Goal: Task Accomplishment & Management: Use online tool/utility

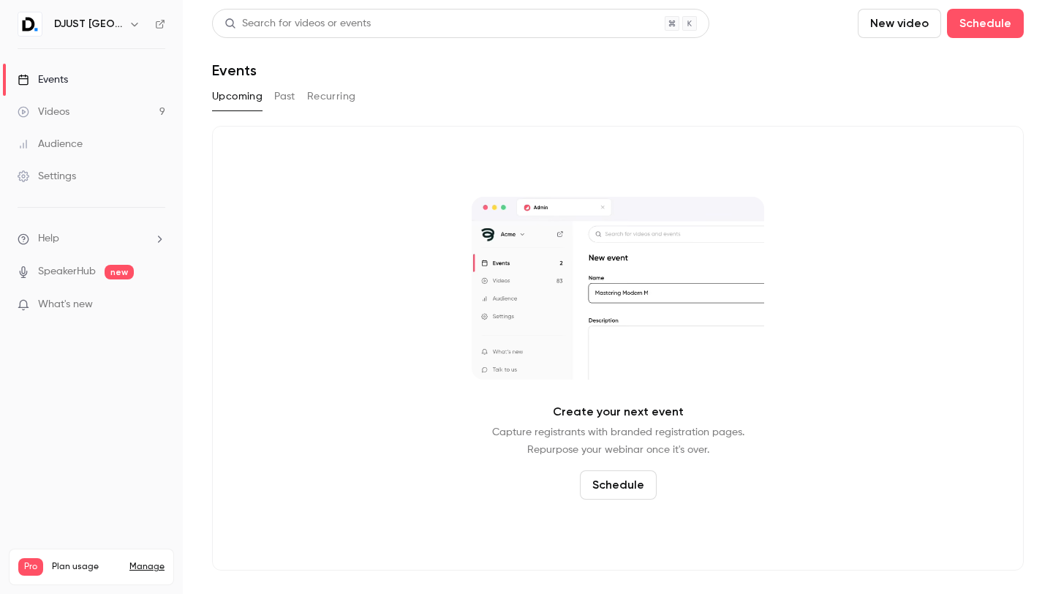
click at [63, 98] on link "Videos 9" at bounding box center [91, 112] width 183 height 32
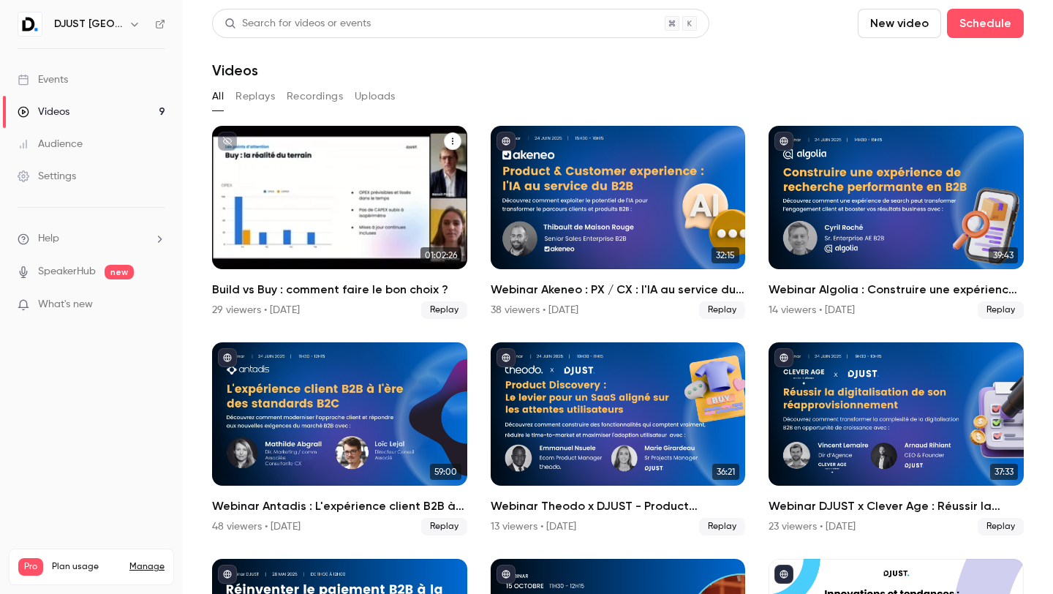
click at [353, 246] on div "Build vs Buy : comment faire le bon choix ?" at bounding box center [339, 197] width 255 height 143
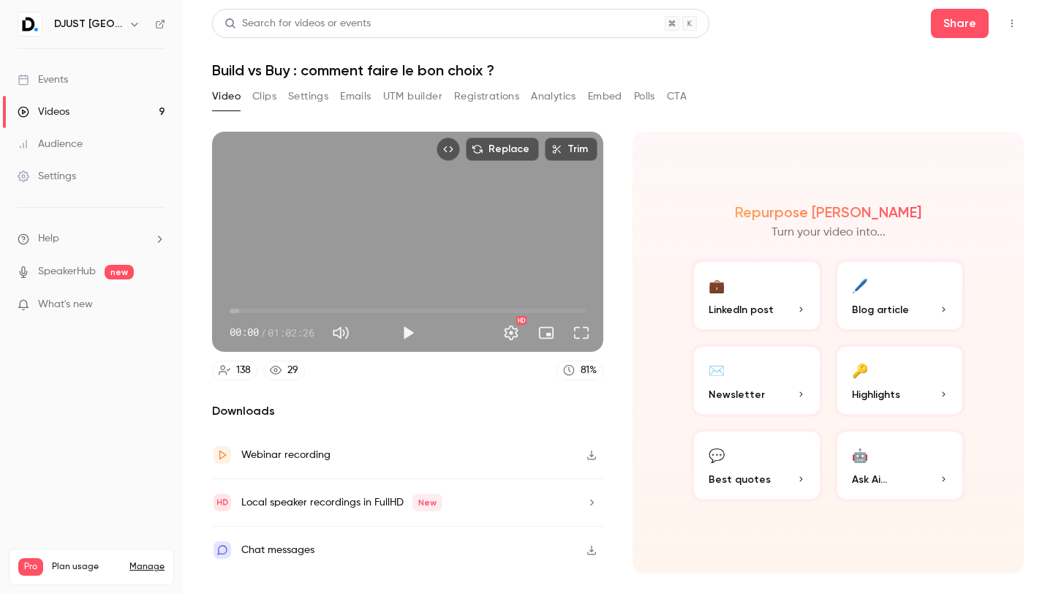
click at [490, 91] on button "Registrations" at bounding box center [486, 96] width 65 height 23
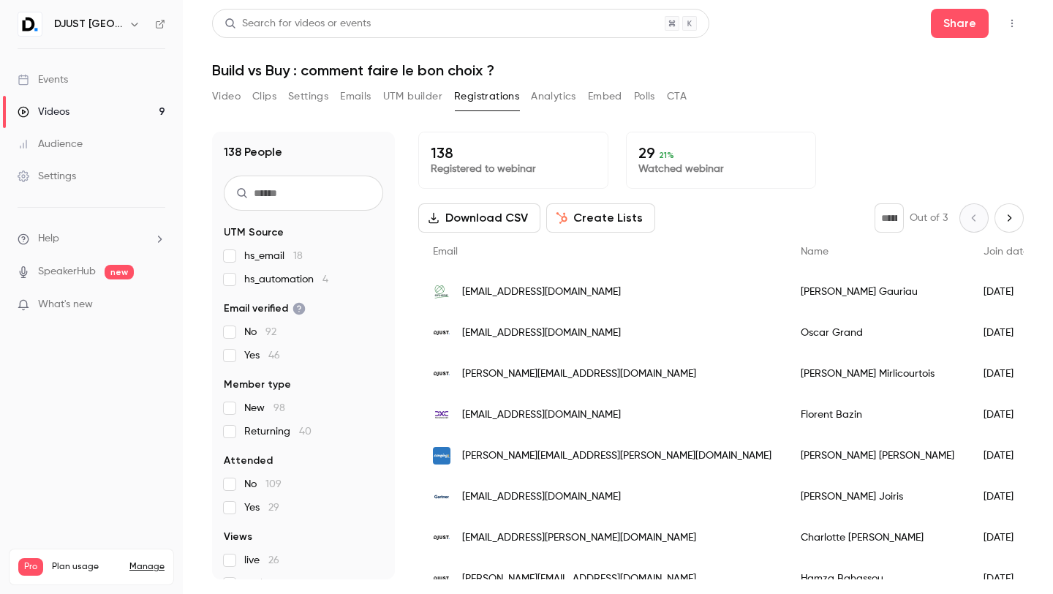
click at [555, 105] on button "Analytics" at bounding box center [553, 96] width 45 height 23
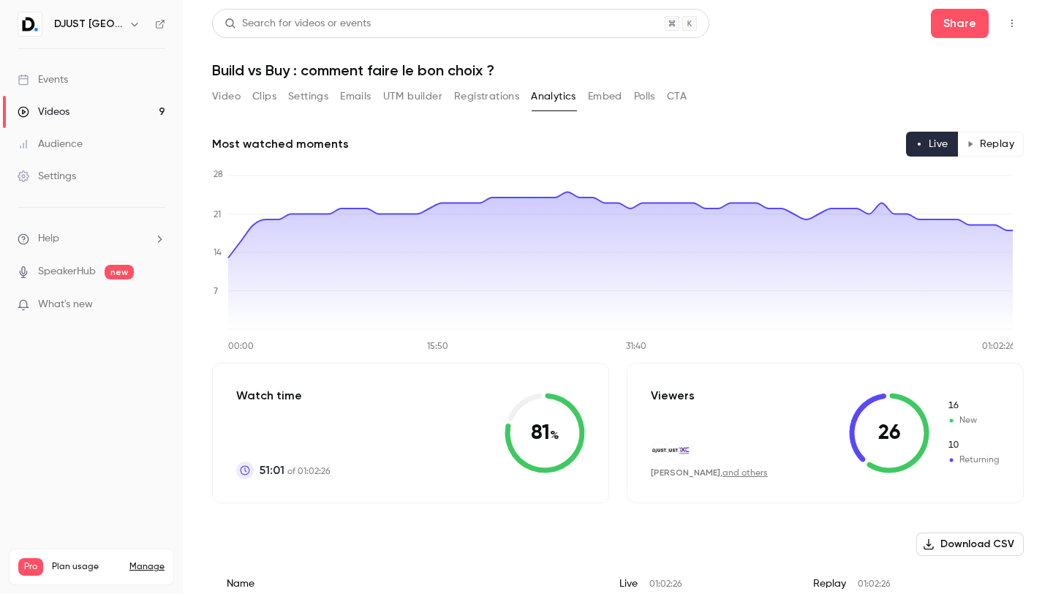
click at [924, 147] on button "Replay" at bounding box center [990, 144] width 67 height 25
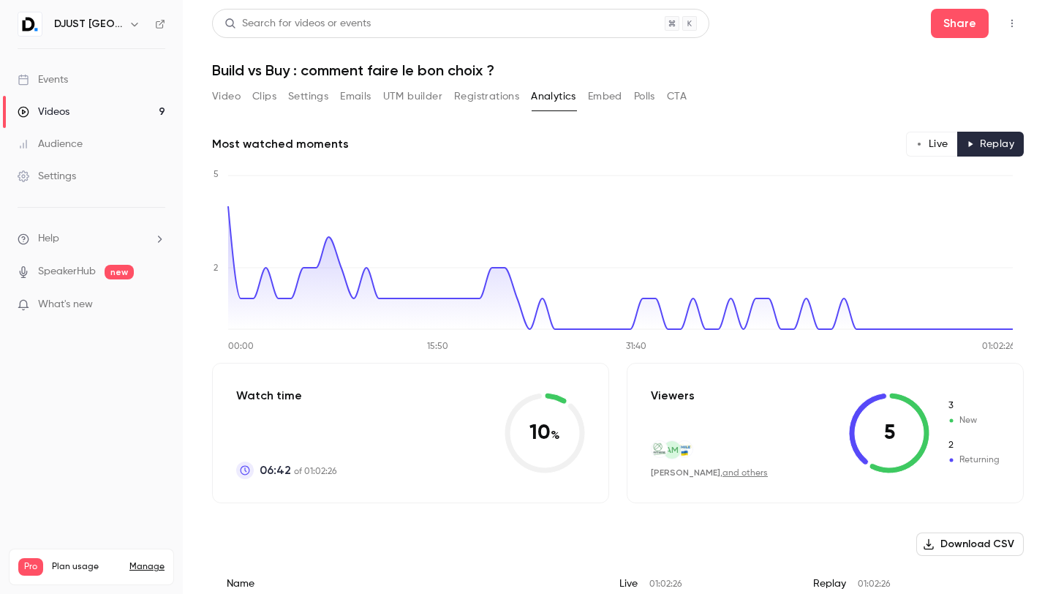
click at [543, 100] on button "Analytics" at bounding box center [553, 96] width 45 height 23
click at [307, 106] on button "Settings" at bounding box center [308, 96] width 40 height 23
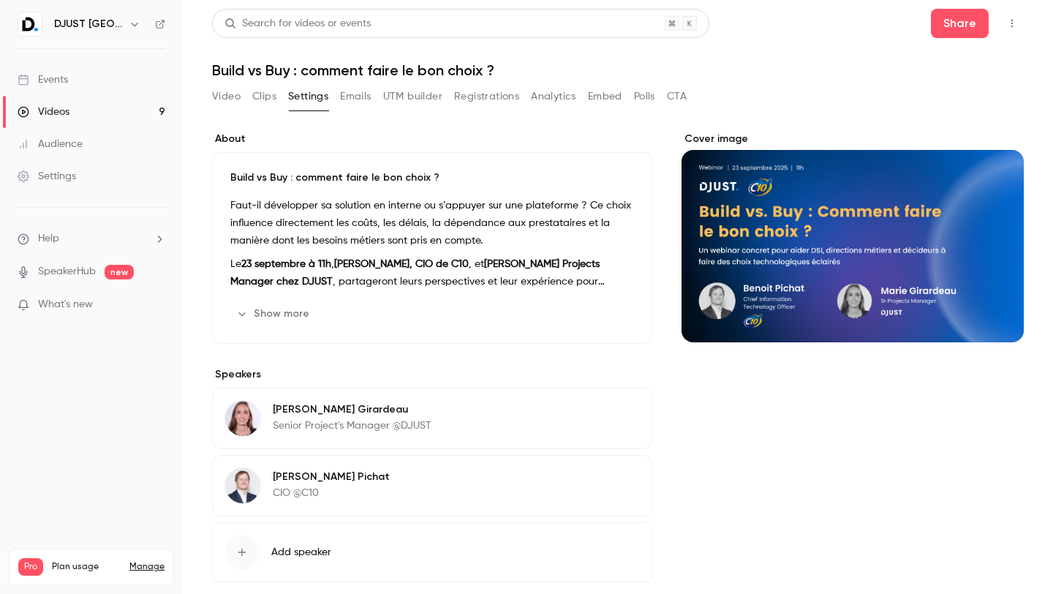
click at [250, 88] on div "Video Clips Settings Emails UTM builder Registrations Analytics Embed Polls CTA" at bounding box center [449, 96] width 474 height 23
click at [226, 90] on button "Video" at bounding box center [226, 96] width 29 height 23
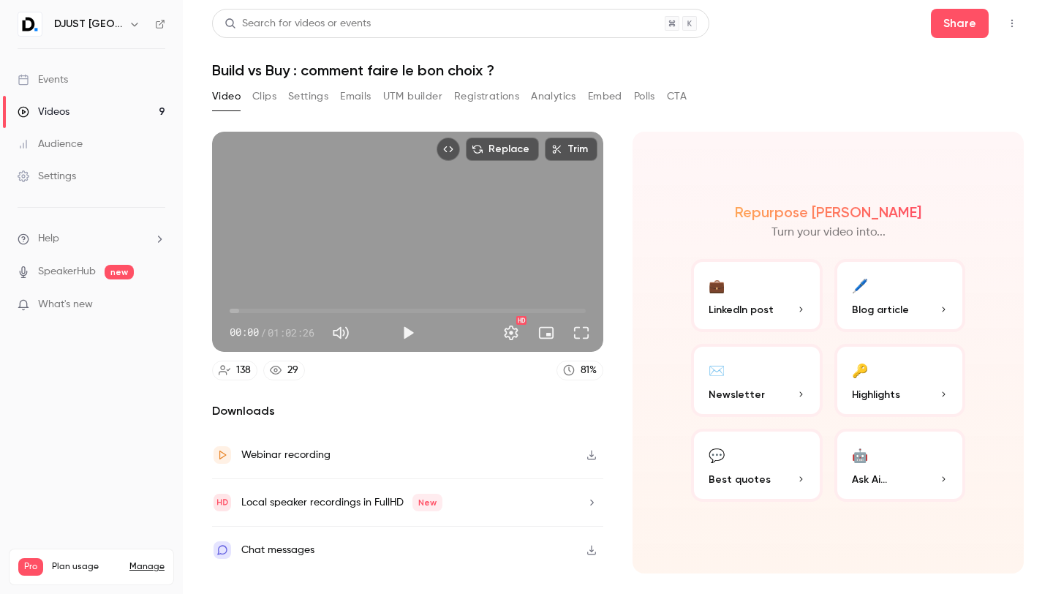
click at [469, 102] on button "Registrations" at bounding box center [486, 96] width 65 height 23
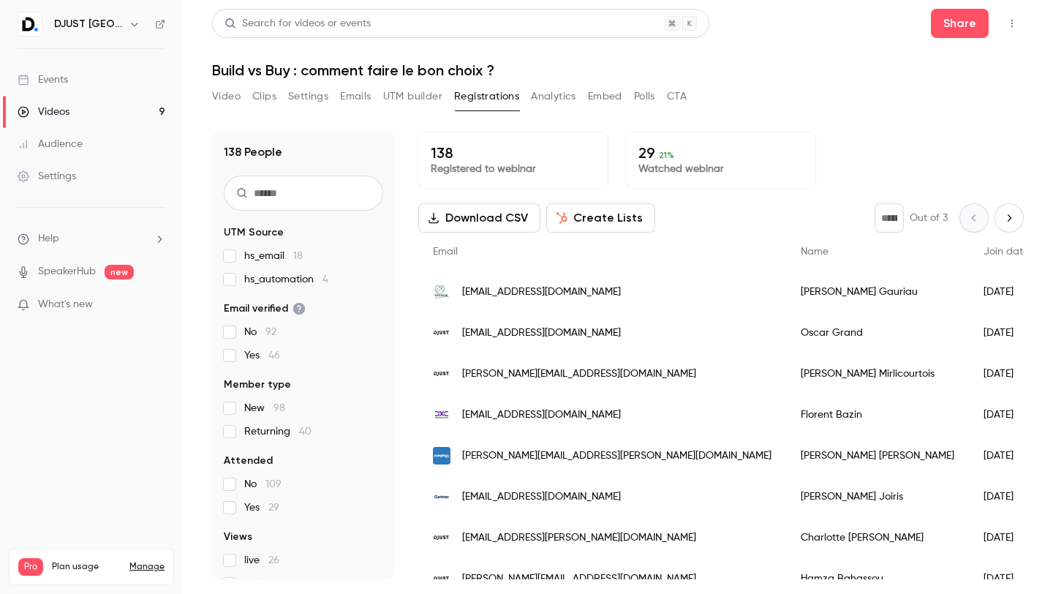
click at [578, 213] on button "Create Lists" at bounding box center [600, 217] width 109 height 29
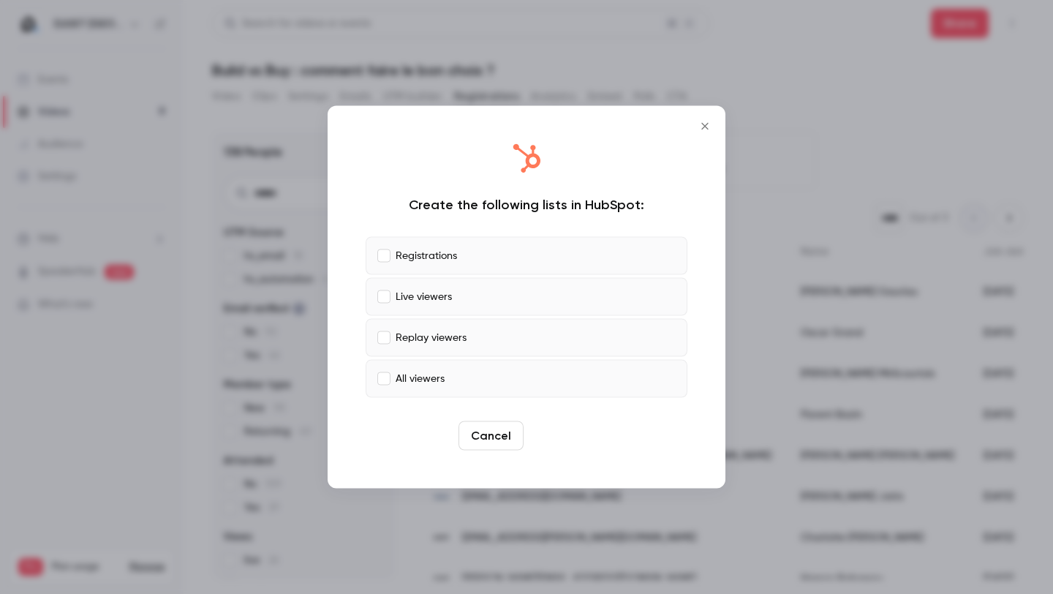
click at [558, 449] on button "Create" at bounding box center [562, 435] width 66 height 29
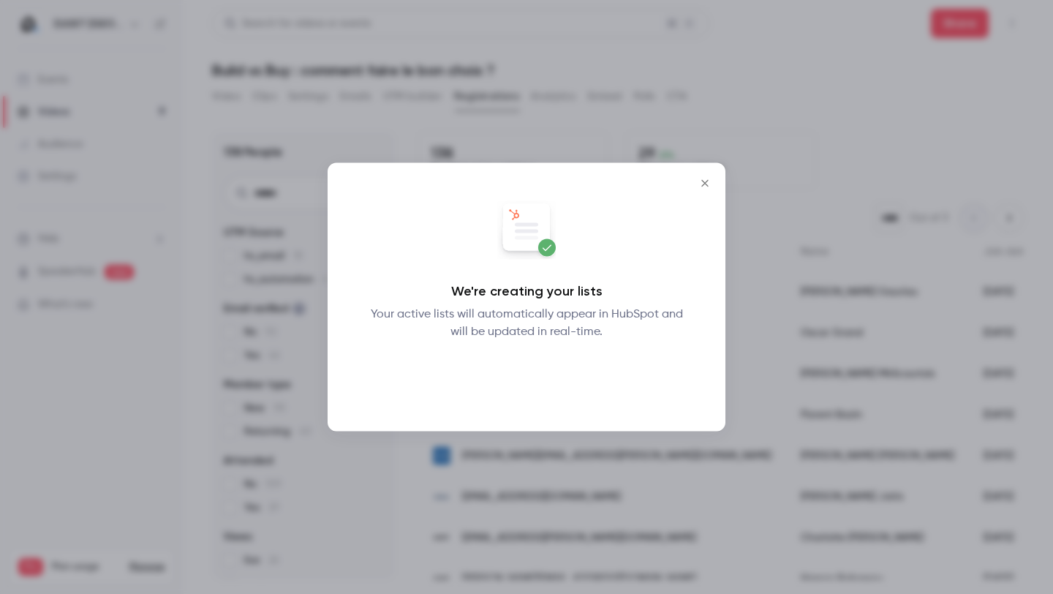
click at [527, 376] on button "Okay" at bounding box center [526, 378] width 53 height 29
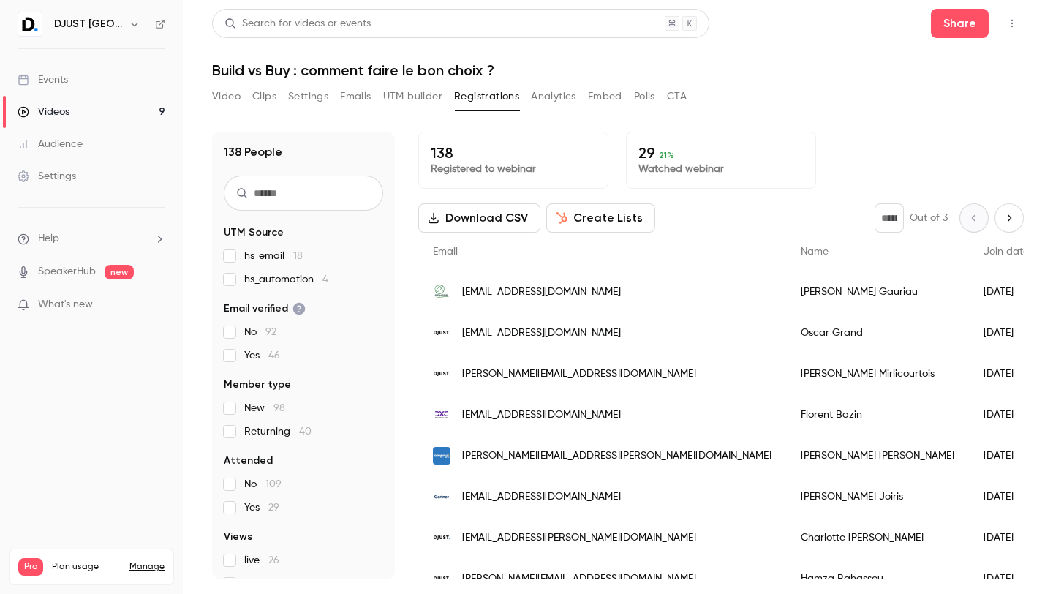
click at [924, 214] on icon "Next page" at bounding box center [1009, 217] width 4 height 7
type input "*"
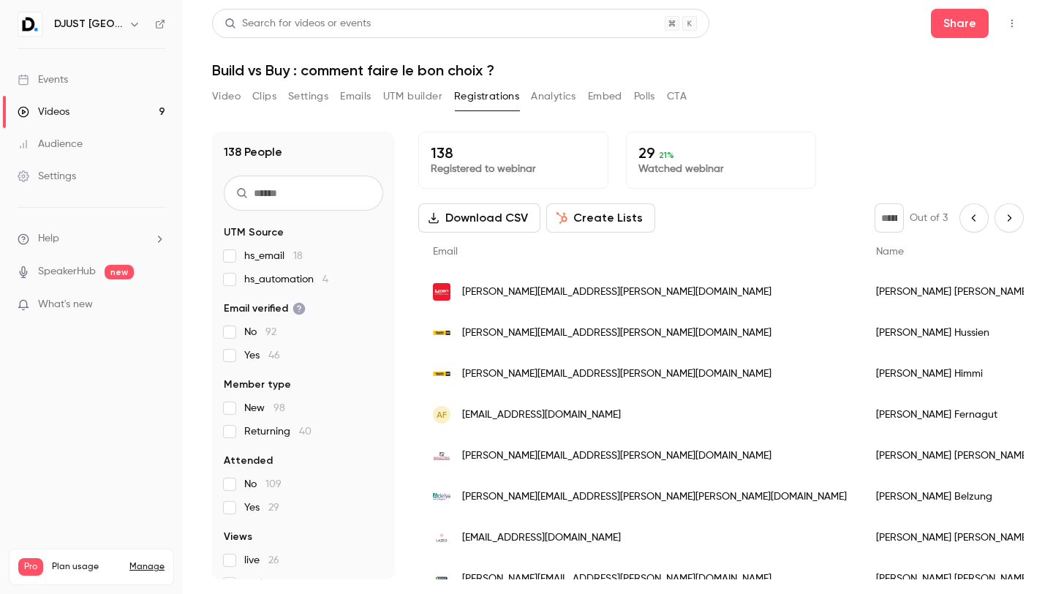
scroll to position [1205, 0]
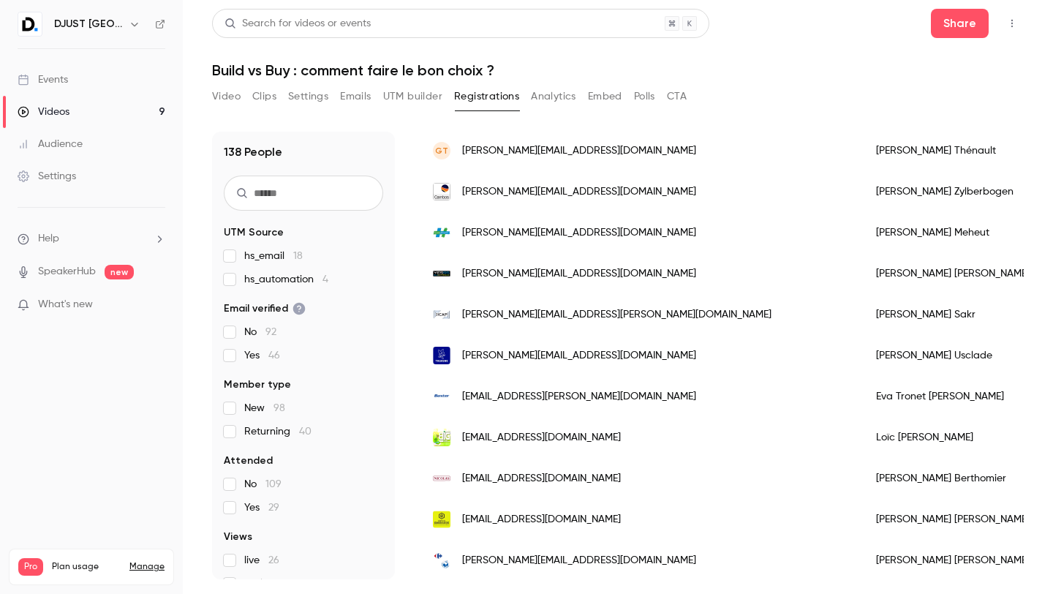
click at [534, 358] on span "[PERSON_NAME][EMAIL_ADDRESS][DOMAIN_NAME]" at bounding box center [579, 355] width 234 height 15
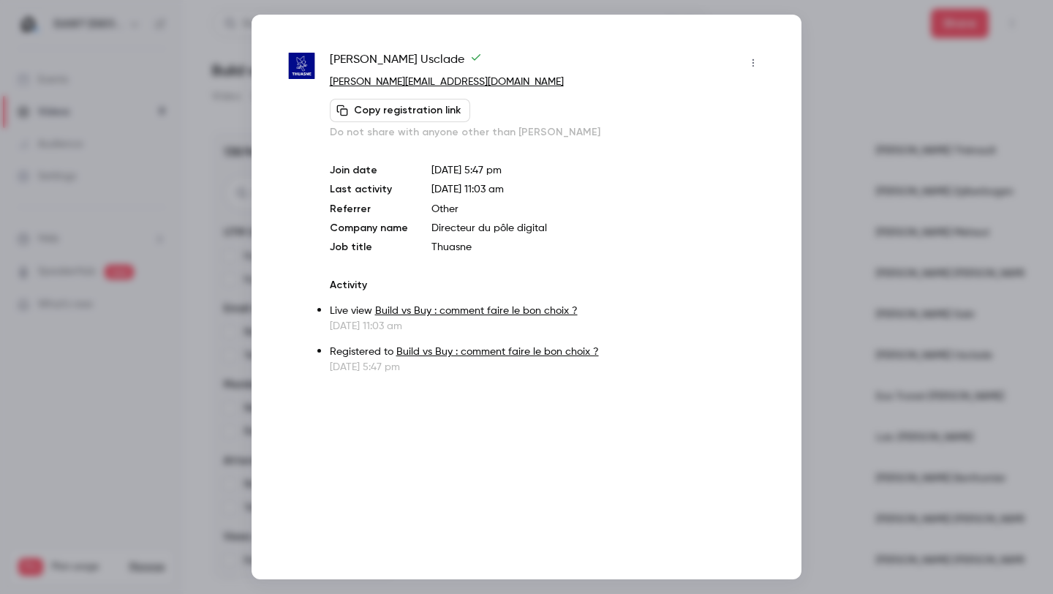
click at [924, 375] on div at bounding box center [526, 297] width 1053 height 594
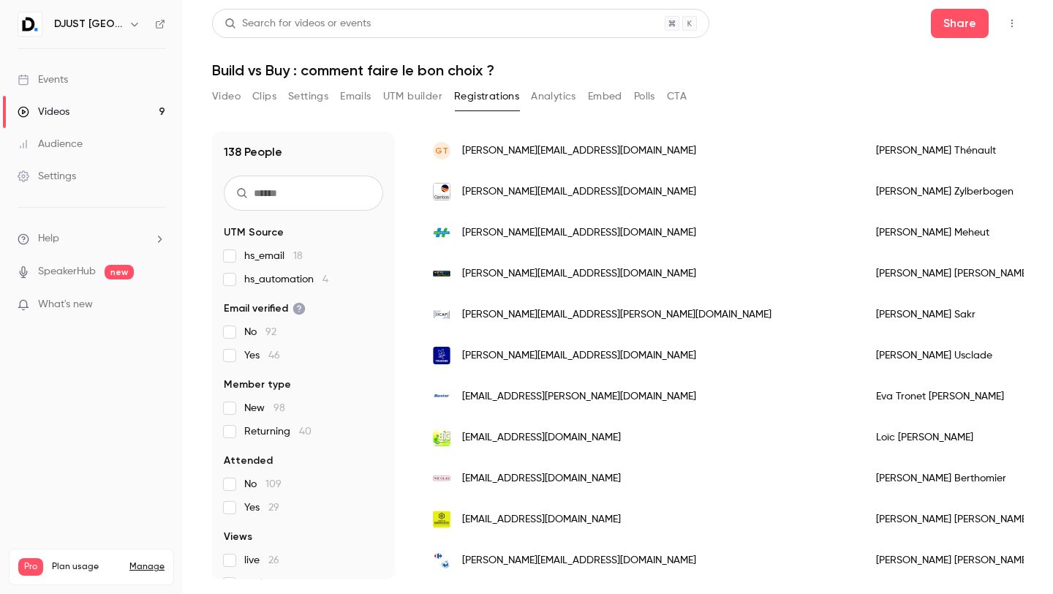
click at [557, 96] on button "Analytics" at bounding box center [553, 96] width 45 height 23
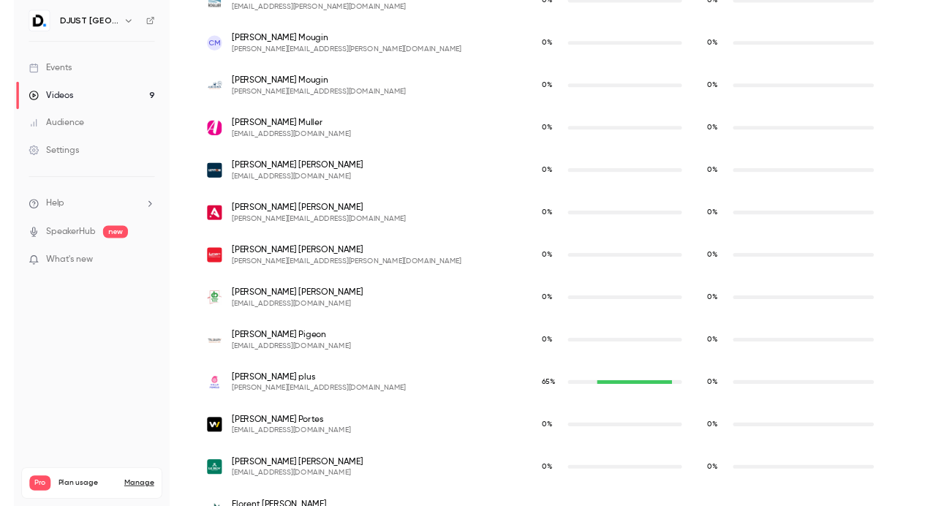
scroll to position [6701, 0]
